Goal: Entertainment & Leisure: Consume media (video, audio)

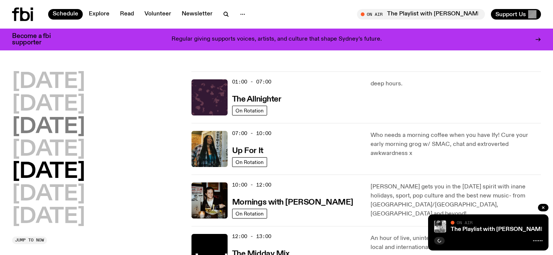
click at [61, 129] on h2 "[DATE]" at bounding box center [48, 127] width 73 height 21
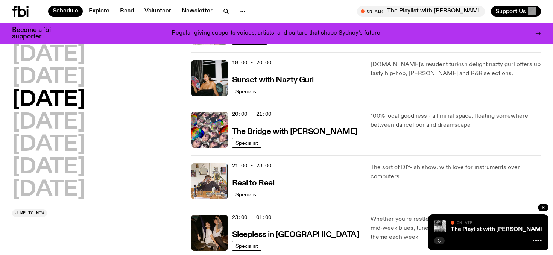
scroll to position [324, 0]
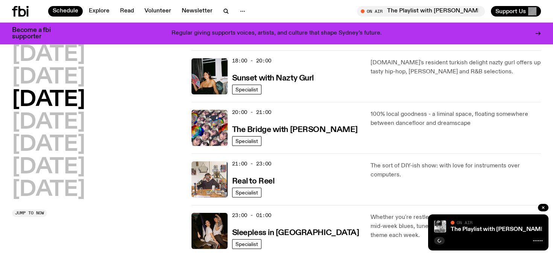
click at [257, 167] on div "21:00 - 23:00 Real to Reel" at bounding box center [297, 179] width 130 height 36
click at [246, 163] on span "21:00 - 23:00" at bounding box center [251, 163] width 39 height 7
click at [216, 174] on img at bounding box center [210, 179] width 36 height 36
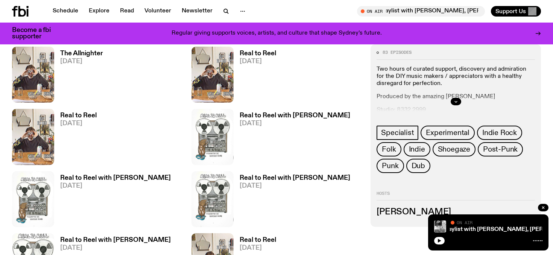
scroll to position [349, 0]
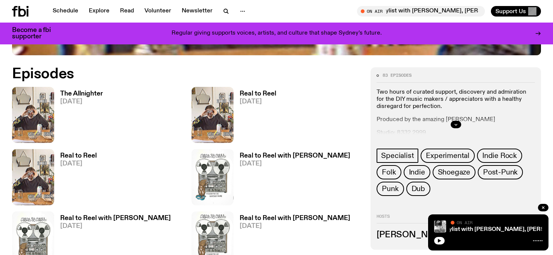
click at [74, 99] on span "[DATE]" at bounding box center [81, 102] width 43 height 6
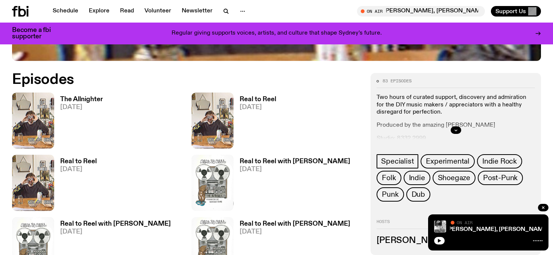
scroll to position [343, 0]
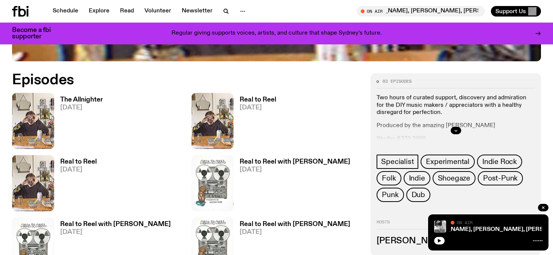
click at [85, 99] on h3 "The Allnighter" at bounding box center [81, 100] width 43 height 6
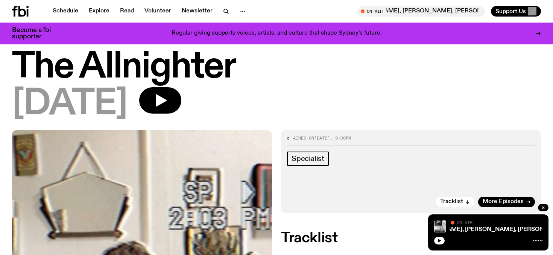
scroll to position [15, 0]
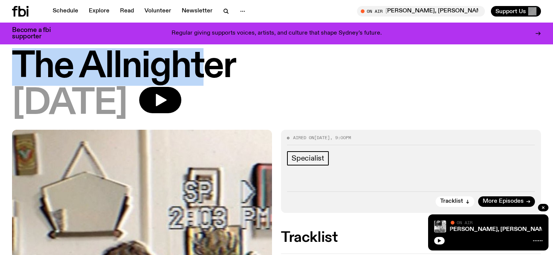
drag, startPoint x: 20, startPoint y: 59, endPoint x: 217, endPoint y: 72, distance: 198.0
click at [217, 72] on h1 "The Allnighter" at bounding box center [276, 67] width 529 height 34
